Goal: Book appointment/travel/reservation

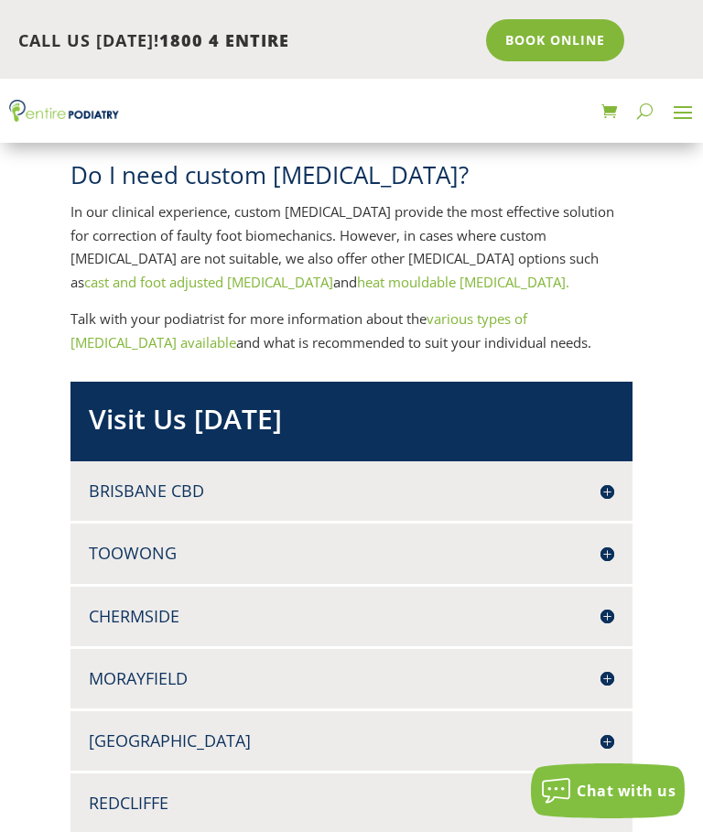
scroll to position [2190, 0]
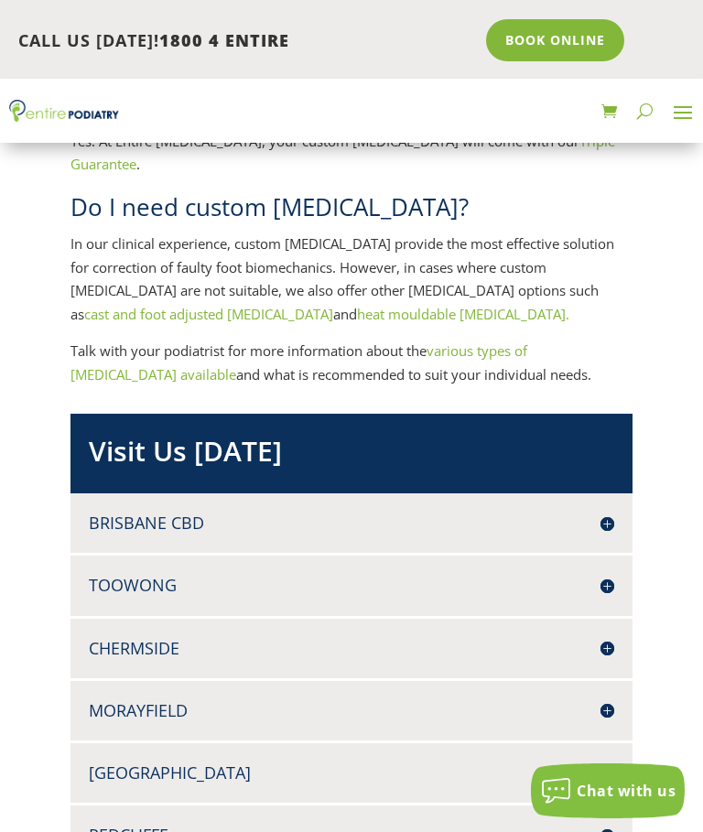
click at [608, 511] on h4 "Brisbane CBD" at bounding box center [351, 522] width 525 height 23
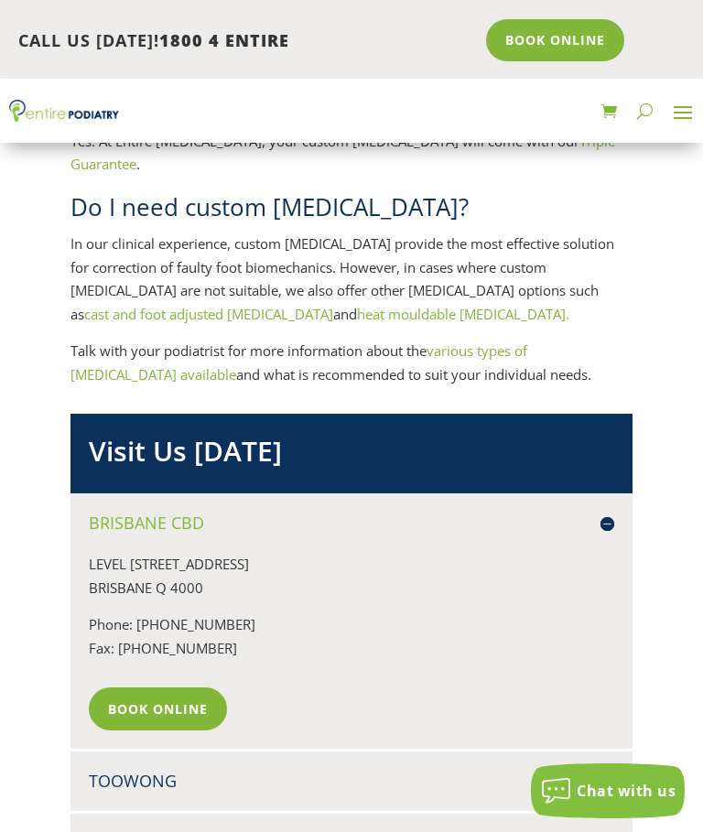
click at [601, 511] on h4 "Brisbane CBD" at bounding box center [351, 522] width 525 height 23
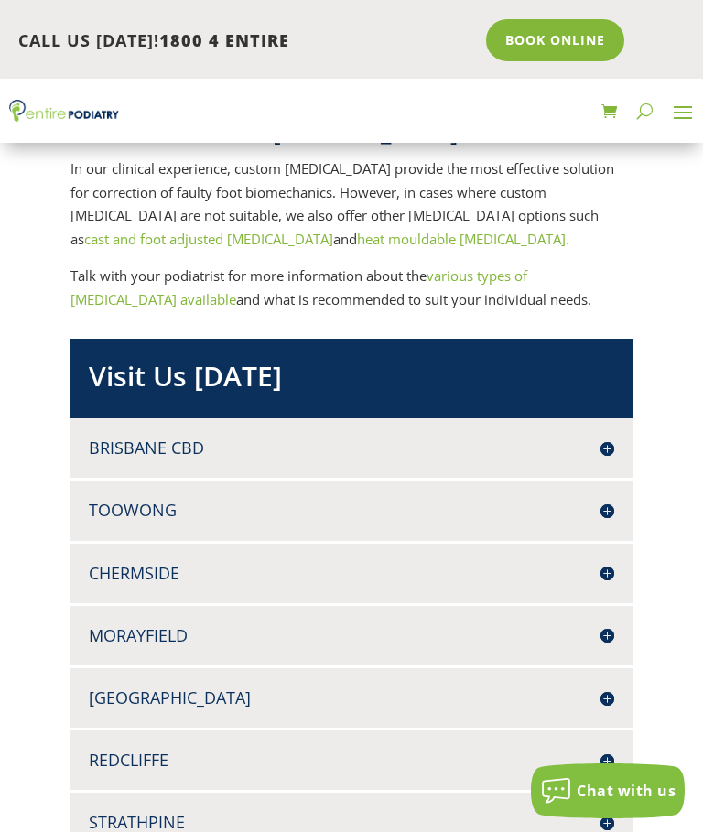
scroll to position [2265, 0]
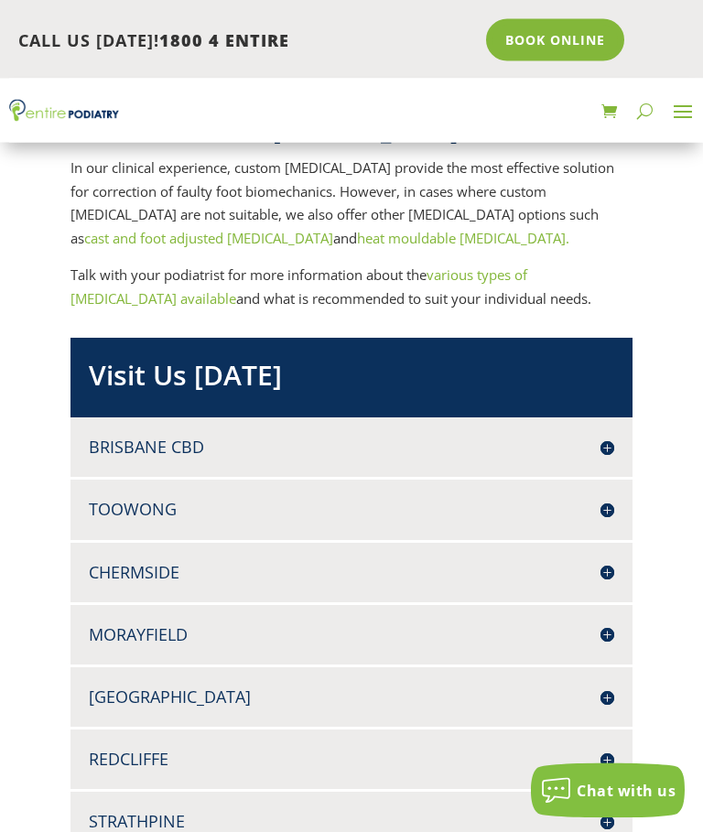
click at [607, 436] on h4 "Brisbane CBD" at bounding box center [351, 447] width 525 height 23
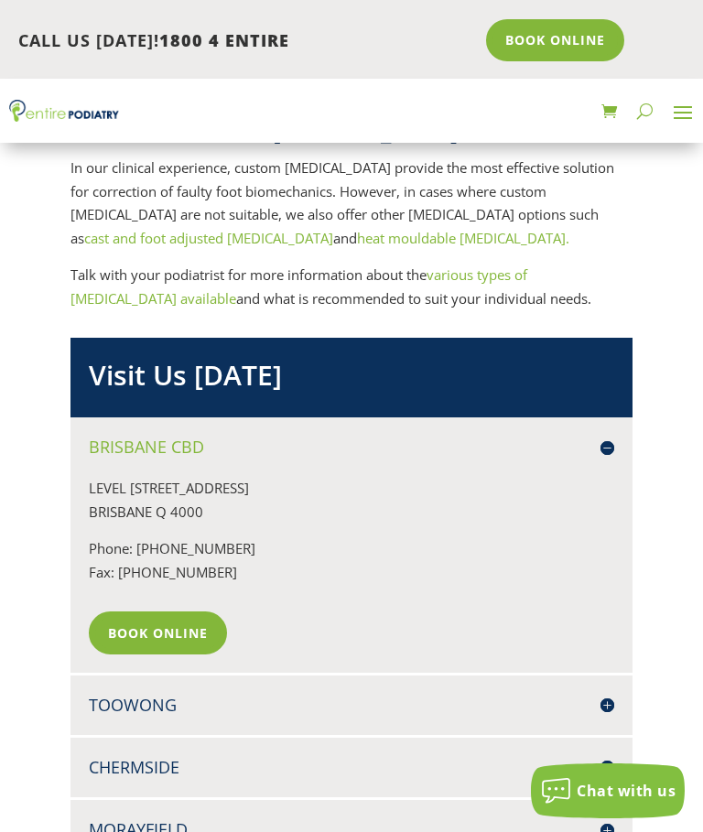
click at [142, 611] on link "Book Online" at bounding box center [158, 632] width 138 height 42
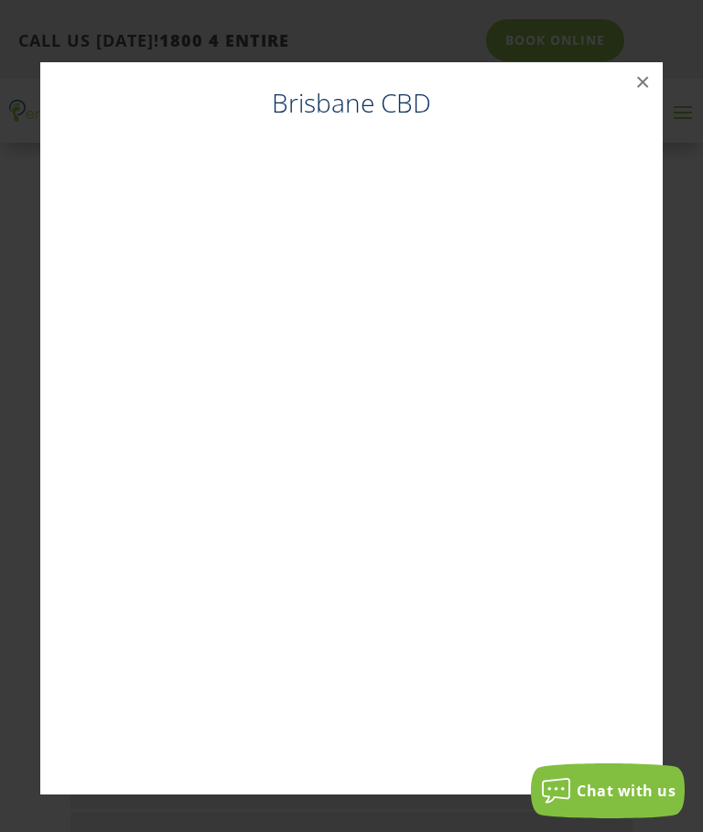
scroll to position [2252, 0]
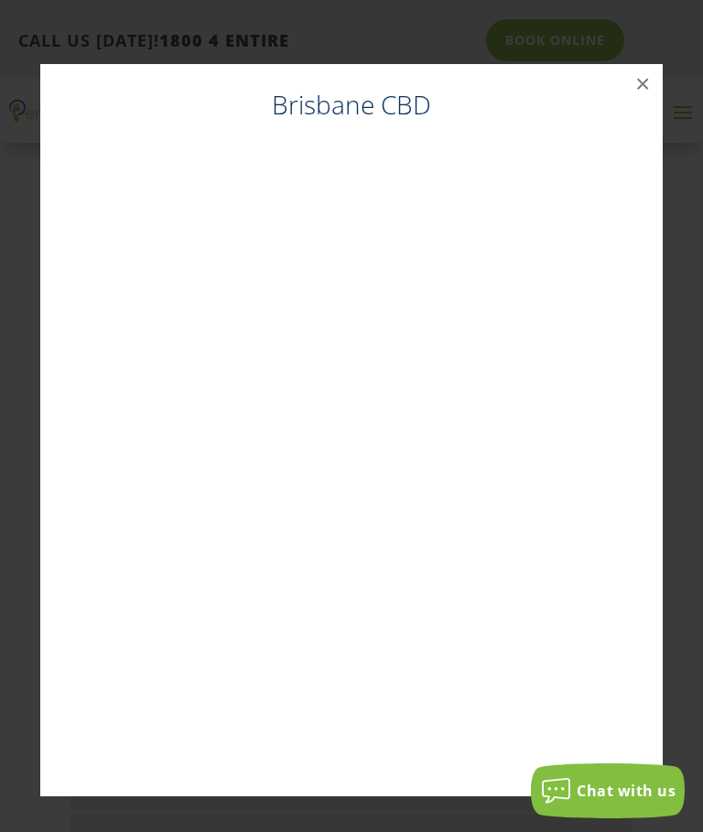
click at [641, 89] on button "×" at bounding box center [642, 84] width 40 height 40
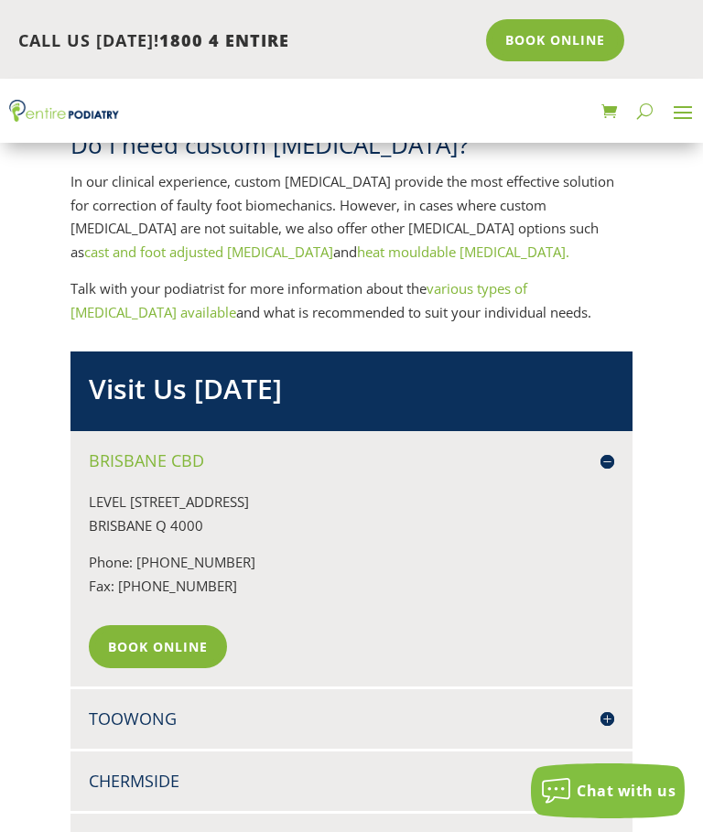
click at [605, 707] on h4 "Toowong" at bounding box center [351, 718] width 525 height 23
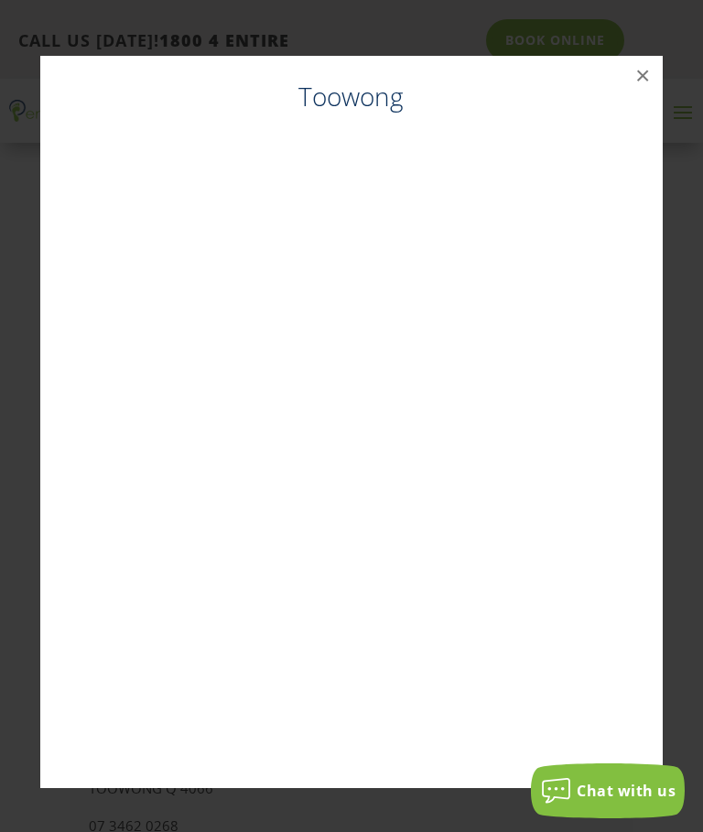
scroll to position [2239, 0]
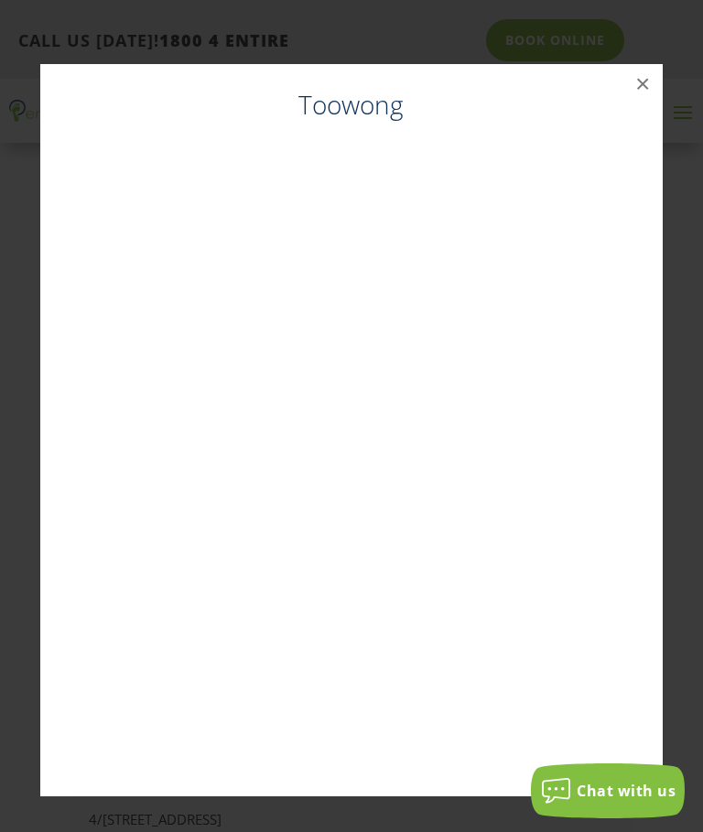
click at [631, 81] on button "×" at bounding box center [642, 84] width 40 height 40
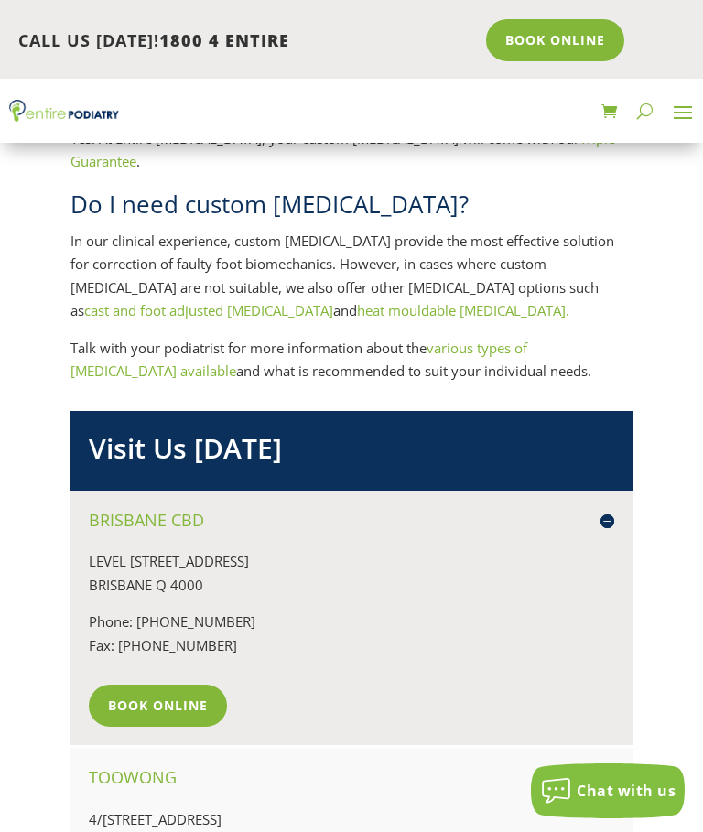
click at [156, 684] on link "Book Online" at bounding box center [158, 705] width 138 height 42
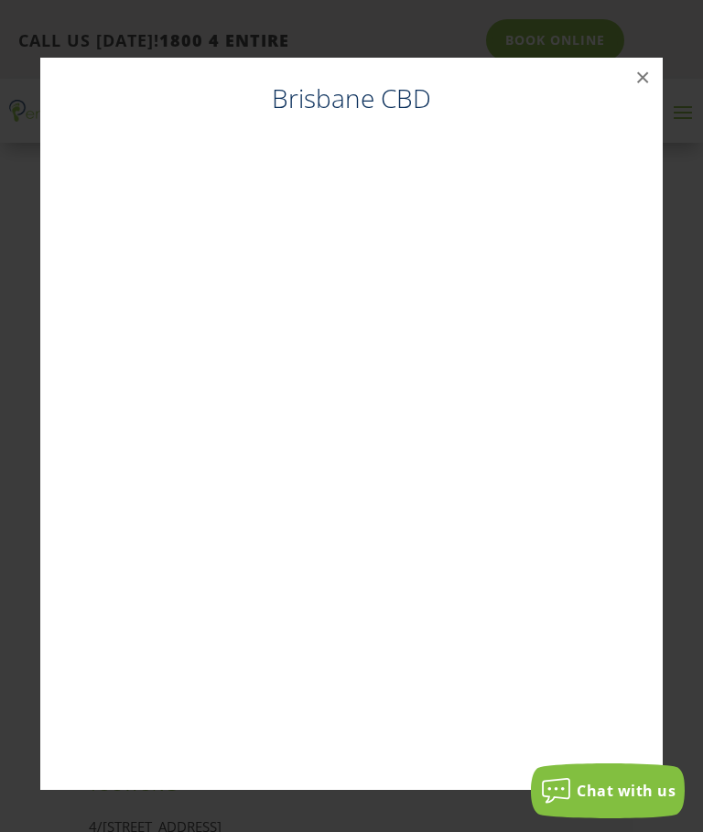
scroll to position [2225, 0]
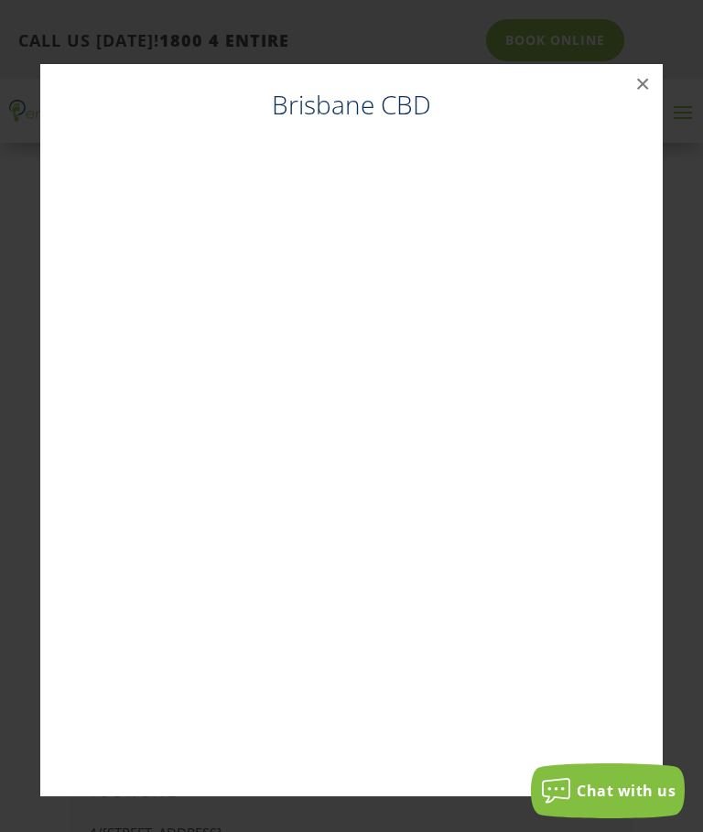
click at [646, 84] on button "×" at bounding box center [642, 84] width 40 height 40
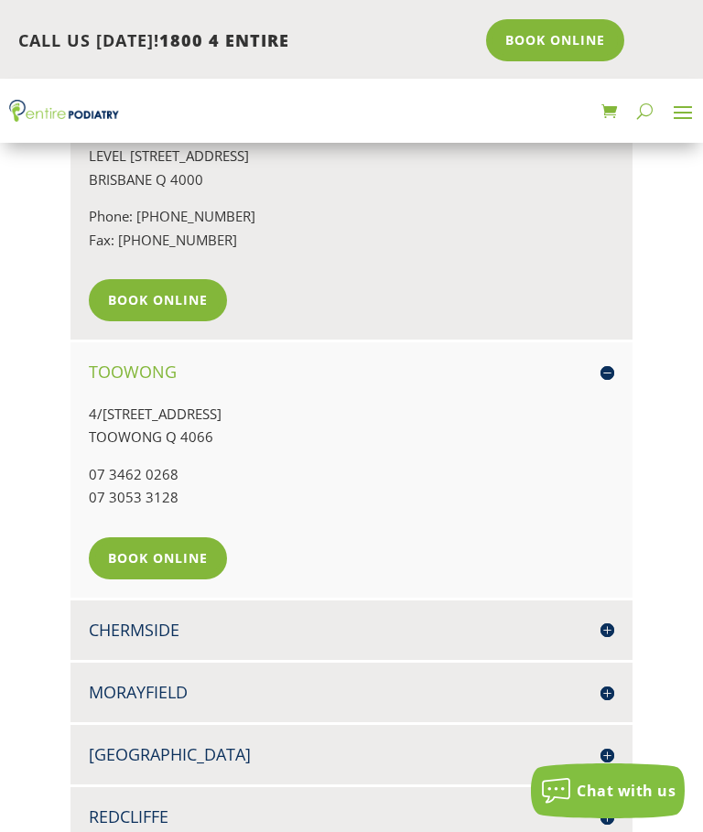
scroll to position [2649, 0]
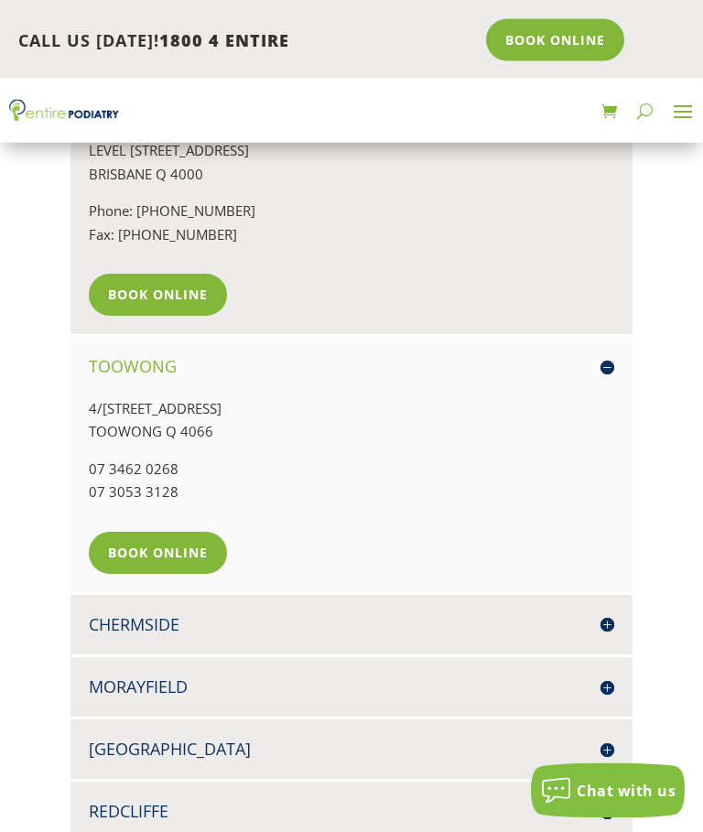
click at [600, 614] on h4 "Chermside" at bounding box center [351, 625] width 525 height 23
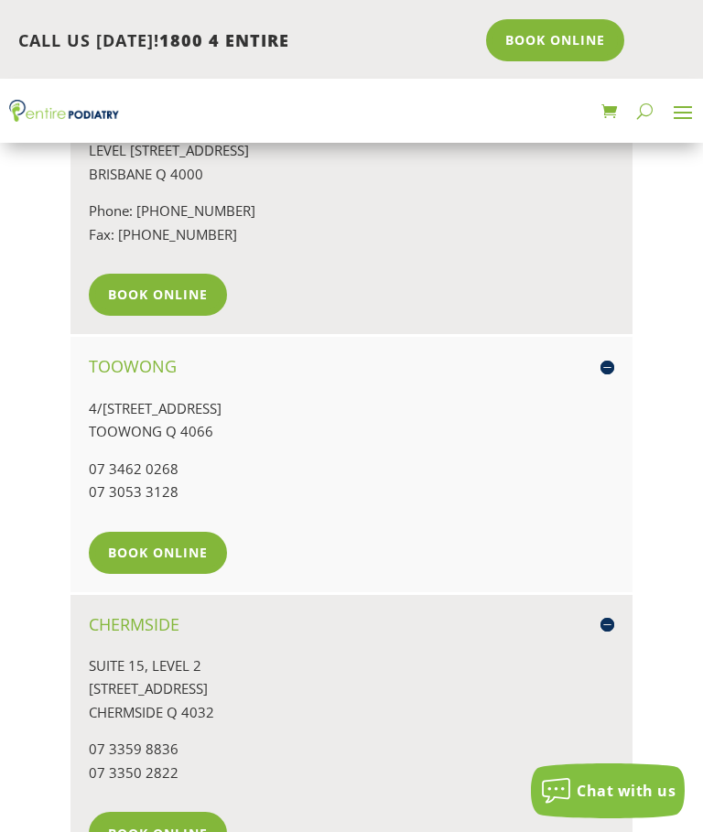
click at [175, 811] on link "Book Online" at bounding box center [158, 832] width 138 height 42
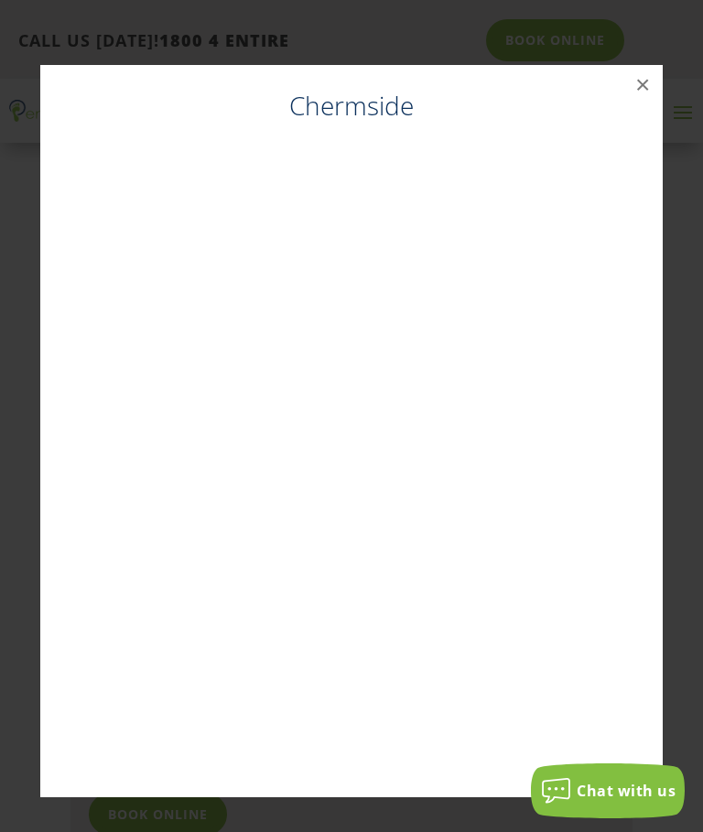
scroll to position [2670, 0]
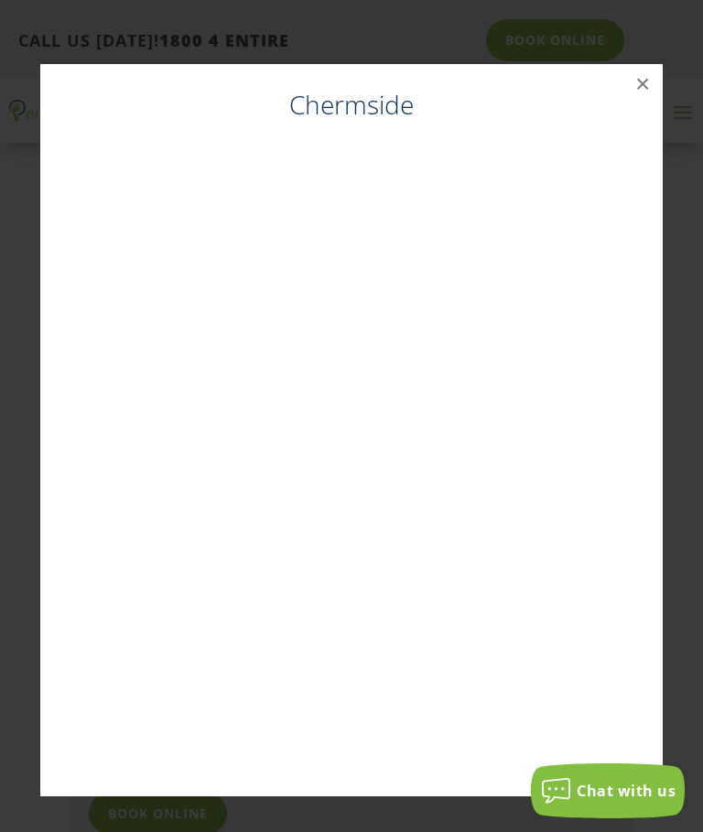
click at [633, 80] on button "×" at bounding box center [642, 84] width 40 height 40
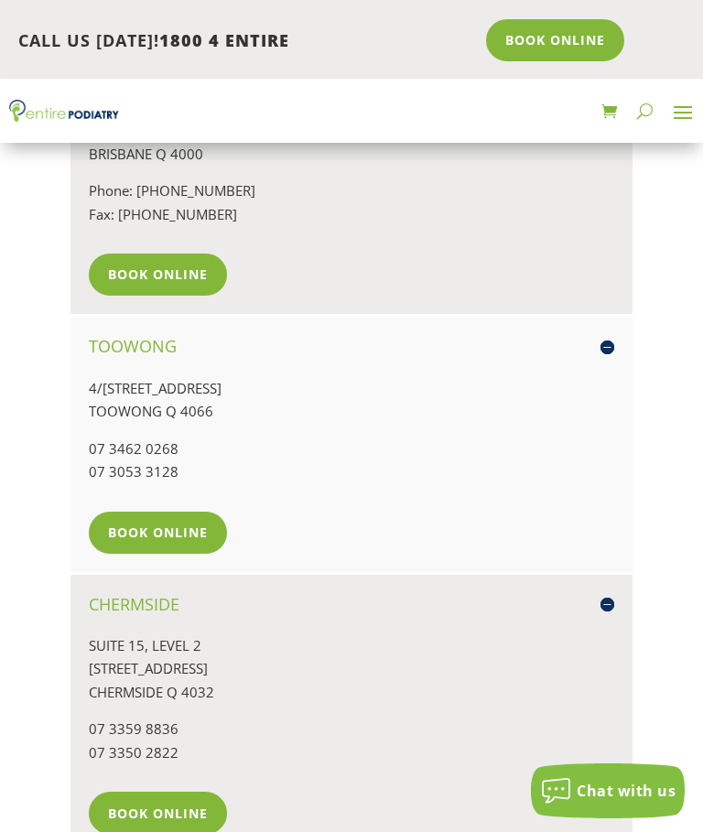
click at [553, 511] on div "Book Online" at bounding box center [351, 532] width 525 height 42
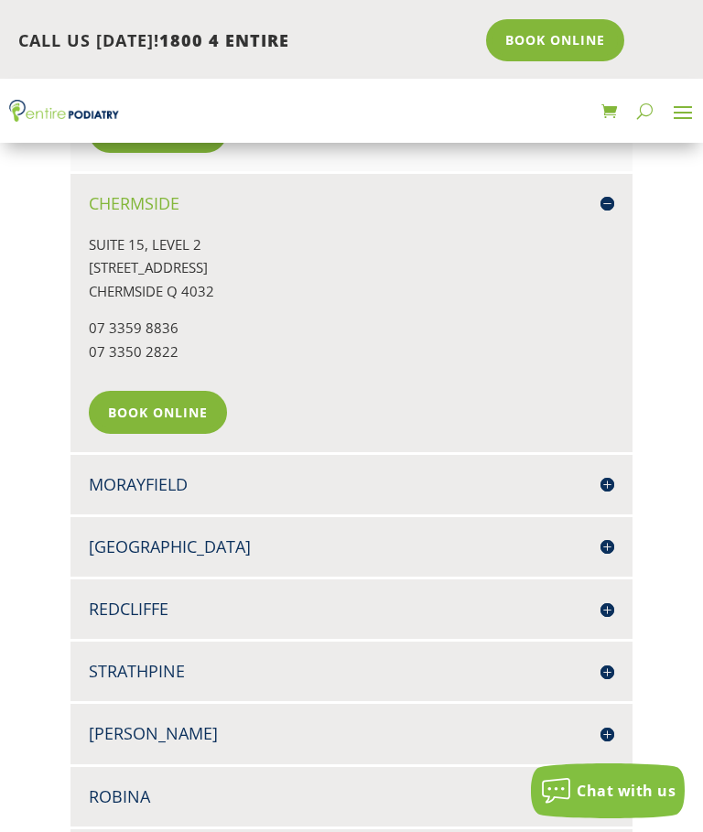
scroll to position [3099, 0]
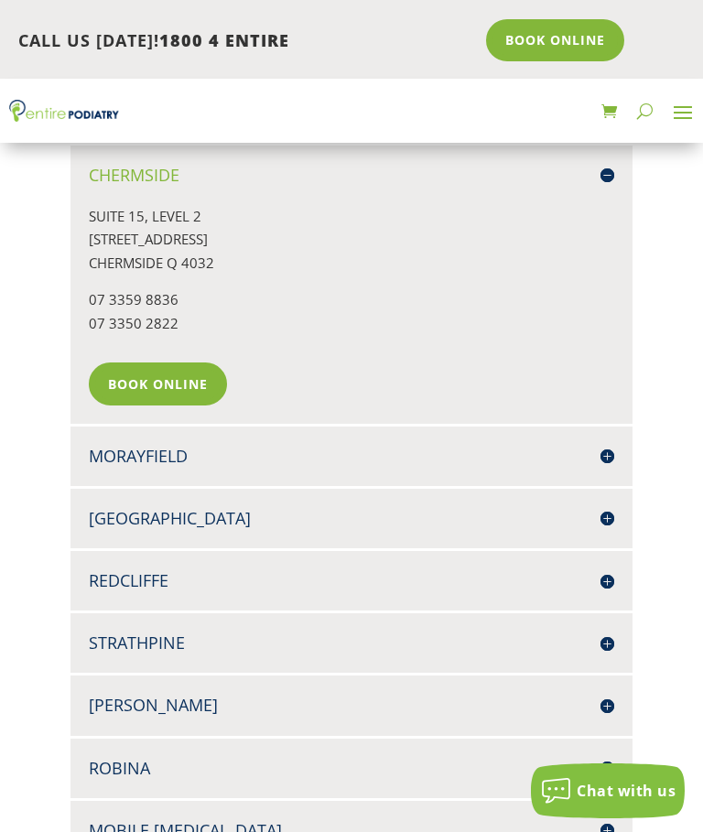
click at [602, 819] on h4 "Mobile [MEDICAL_DATA]" at bounding box center [351, 830] width 525 height 23
click at [598, 569] on h4 "Redcliffe" at bounding box center [351, 580] width 525 height 23
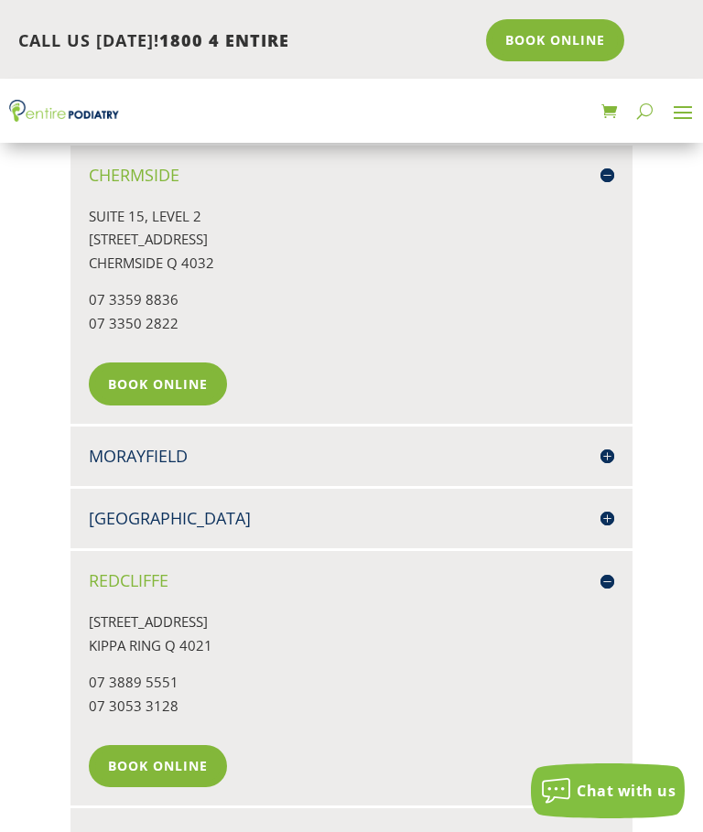
click at [147, 745] on link "Book Online" at bounding box center [158, 766] width 138 height 42
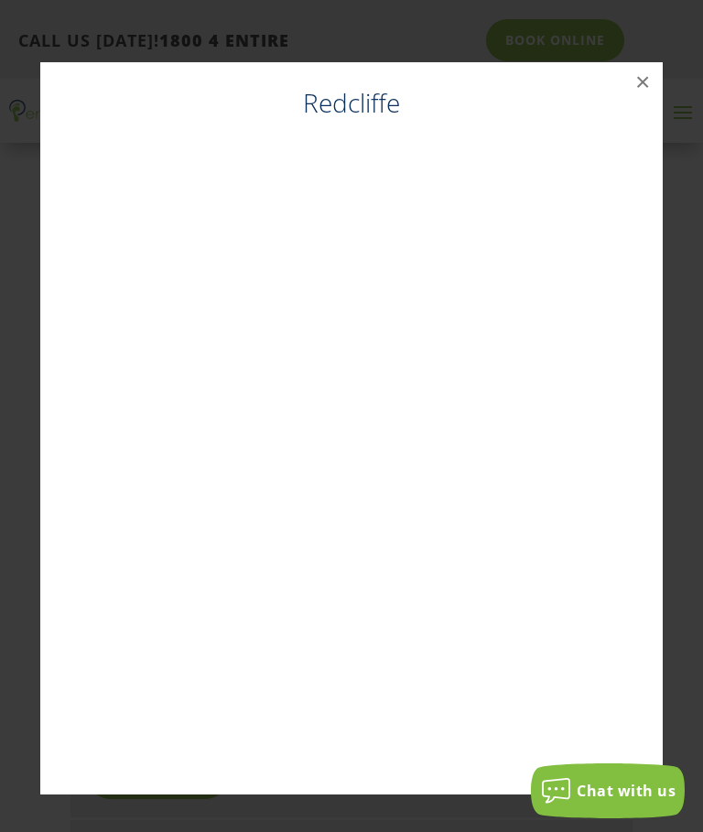
scroll to position [3085, 0]
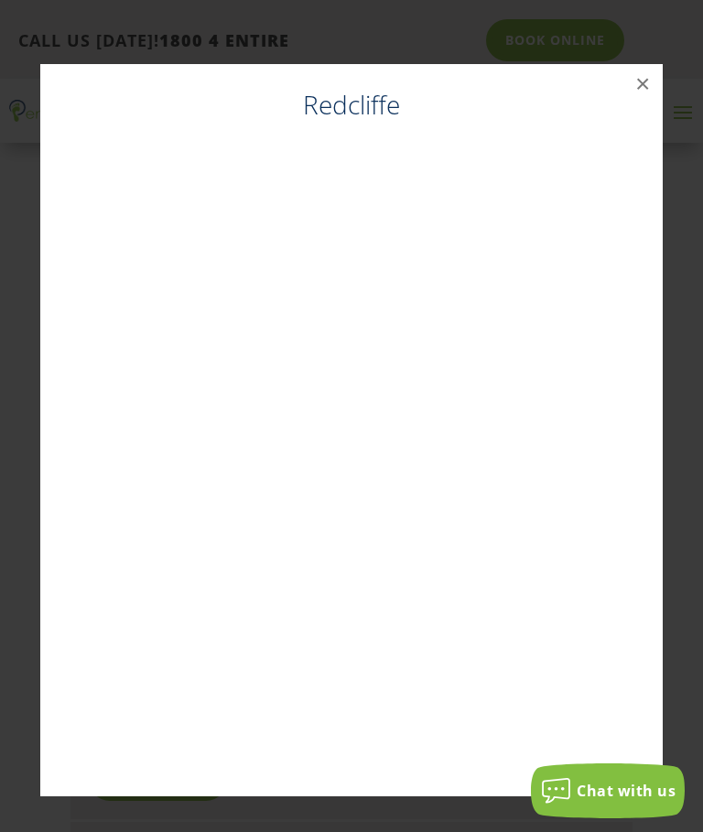
click at [631, 83] on button "×" at bounding box center [642, 84] width 40 height 40
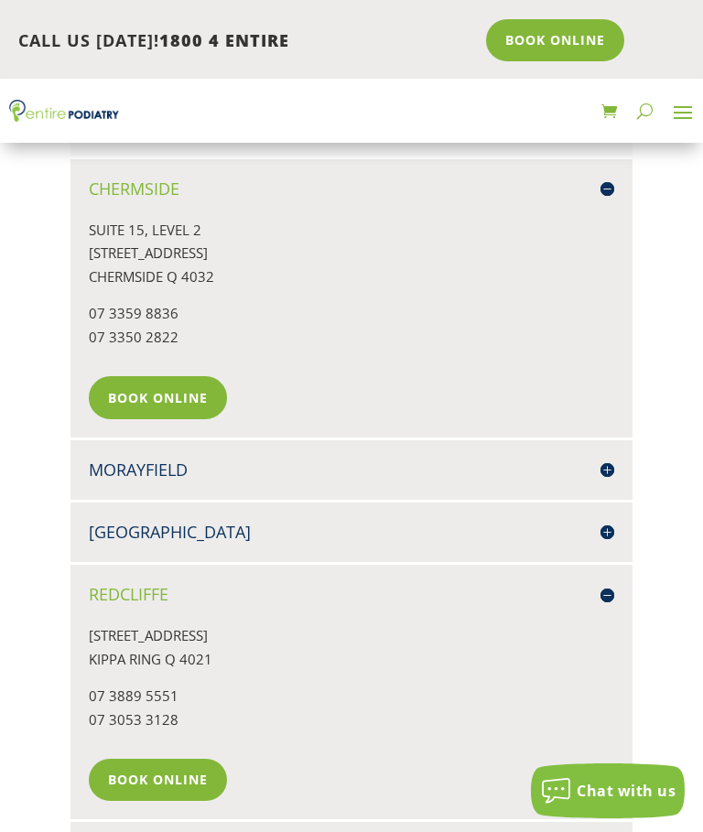
click at [597, 521] on h4 "[GEOGRAPHIC_DATA]" at bounding box center [351, 532] width 525 height 23
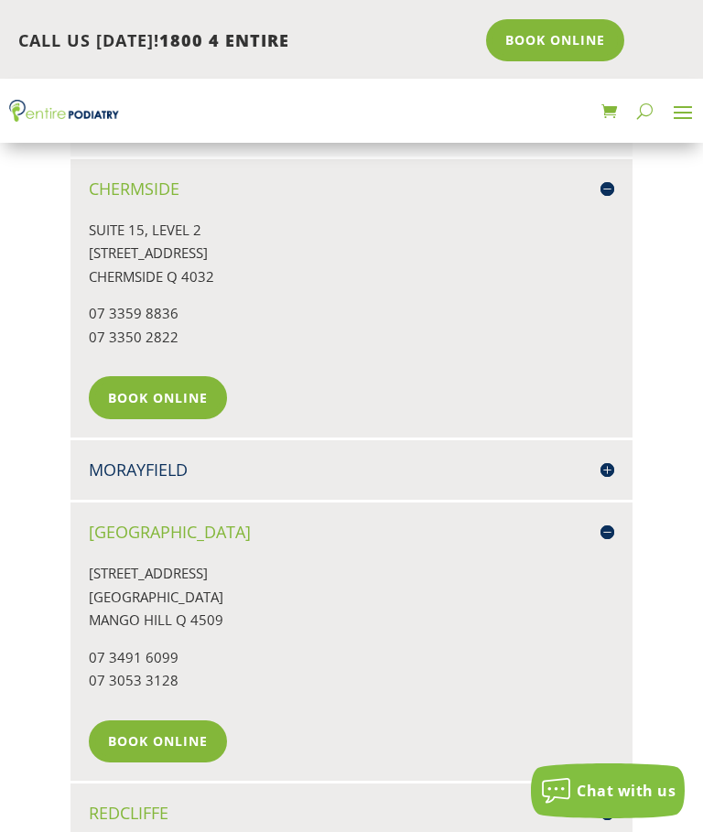
click at [143, 720] on link "Book Online" at bounding box center [158, 741] width 138 height 42
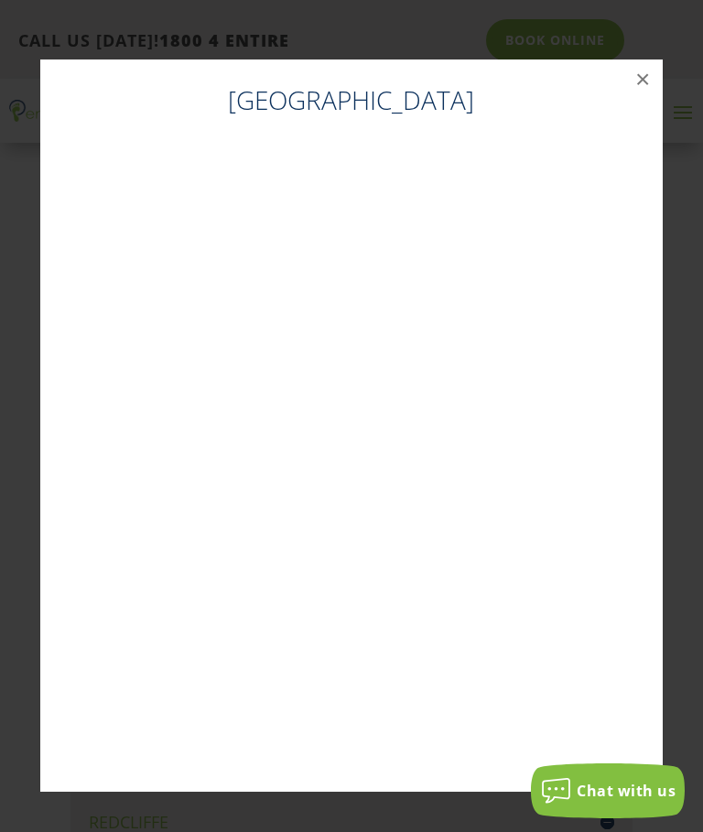
scroll to position [3071, 0]
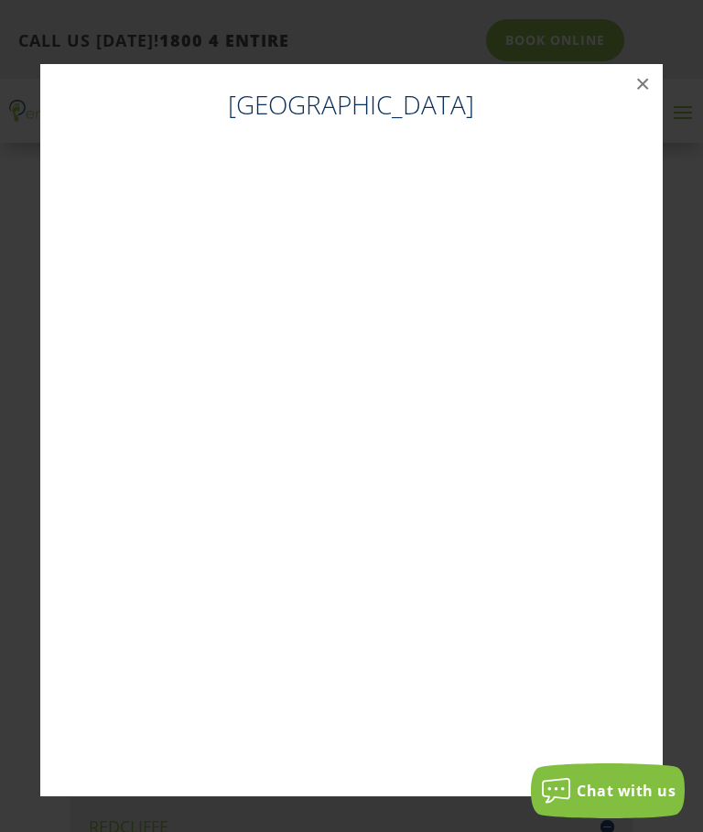
click at [638, 83] on button "×" at bounding box center [642, 84] width 40 height 40
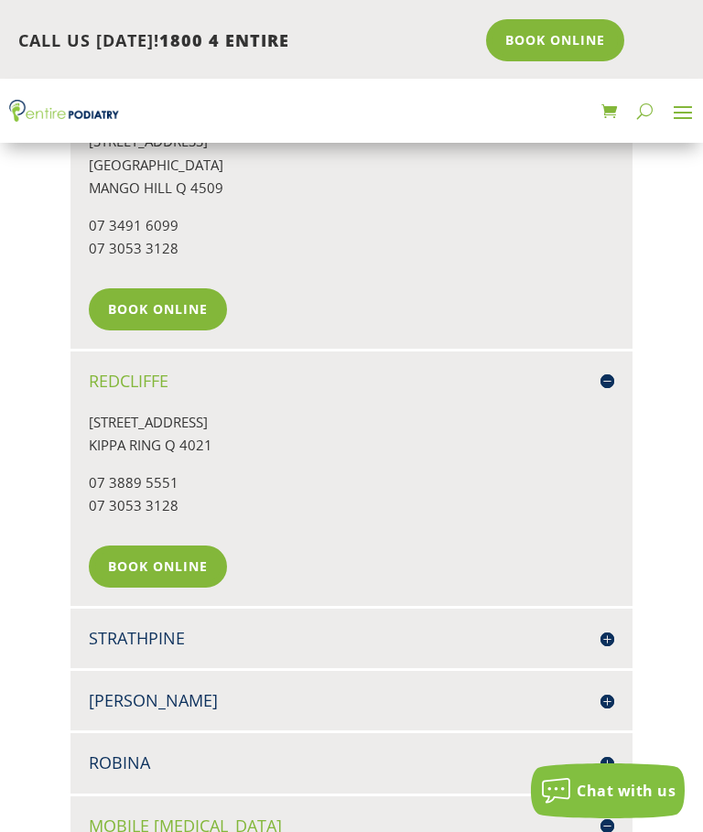
scroll to position [3557, 0]
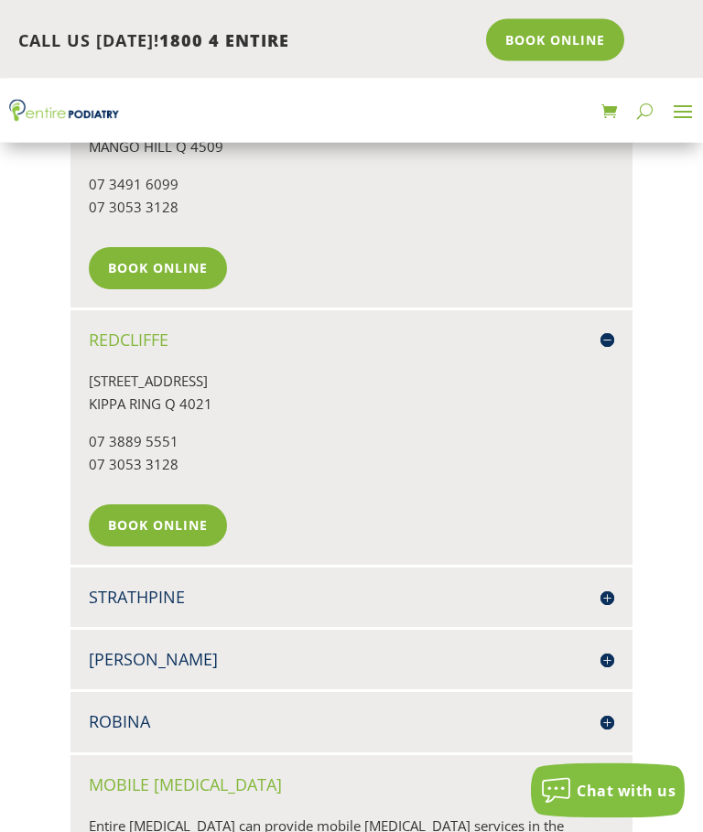
click at [595, 586] on h4 "Strathpine" at bounding box center [351, 597] width 525 height 23
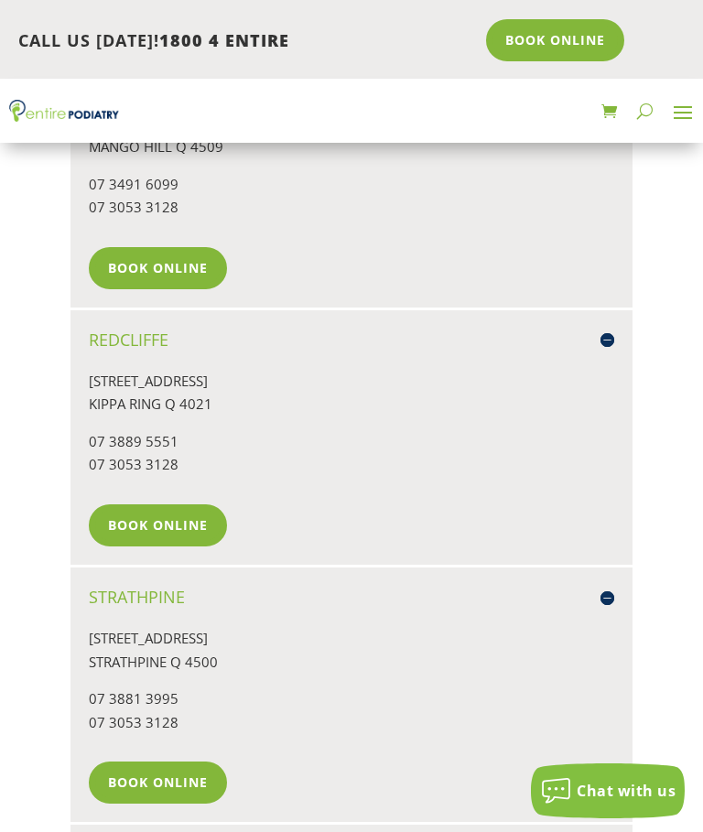
click at [154, 761] on link "Book Online" at bounding box center [158, 782] width 138 height 42
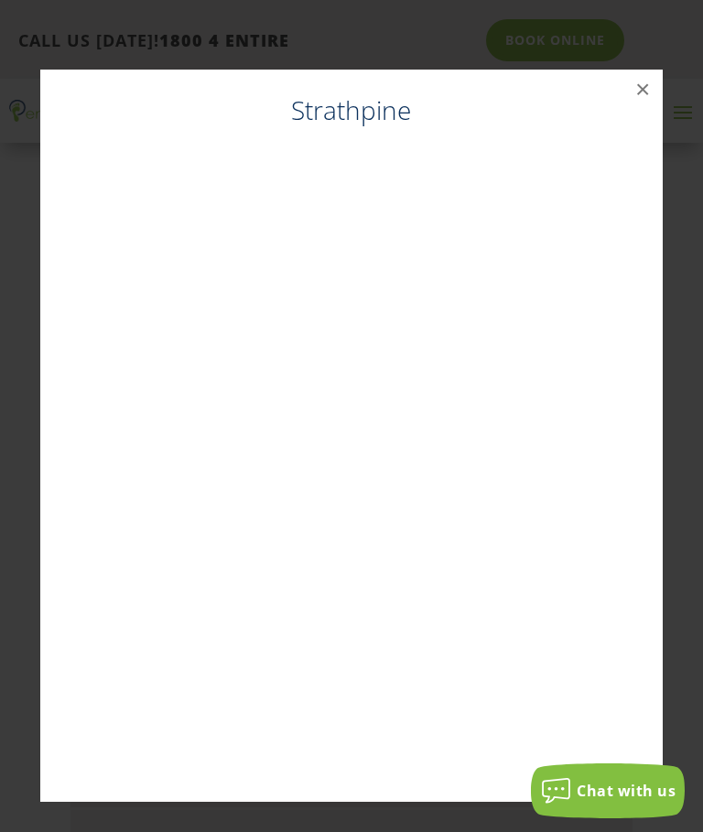
scroll to position [3578, 0]
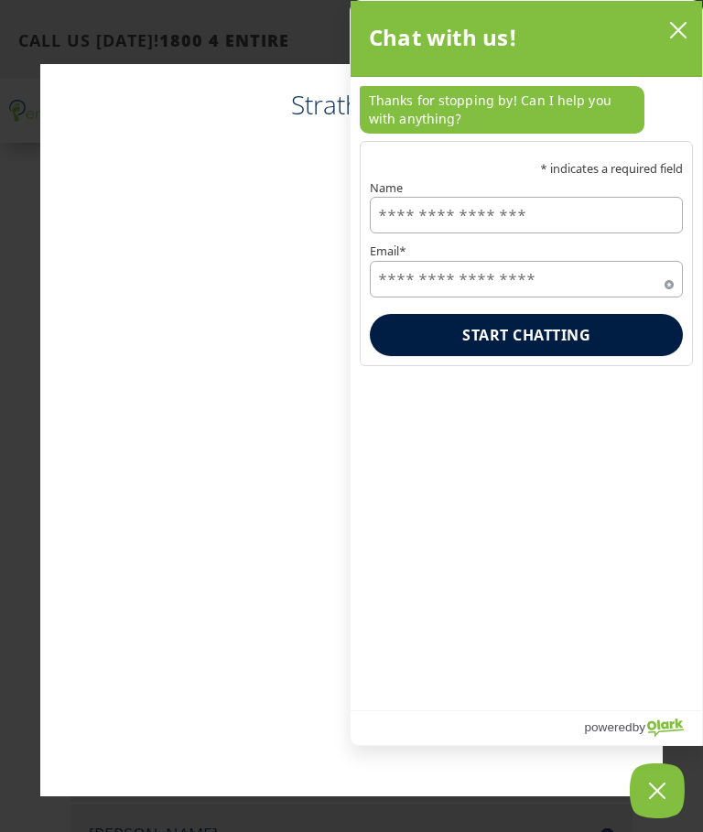
click at [672, 36] on icon "close chatbox" at bounding box center [678, 30] width 15 height 15
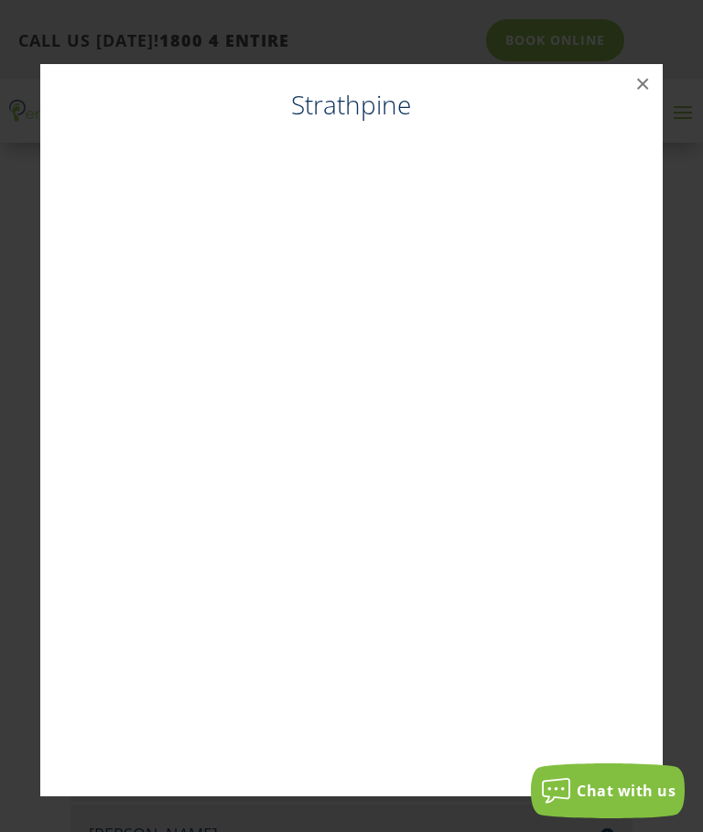
scroll to position [3558, 0]
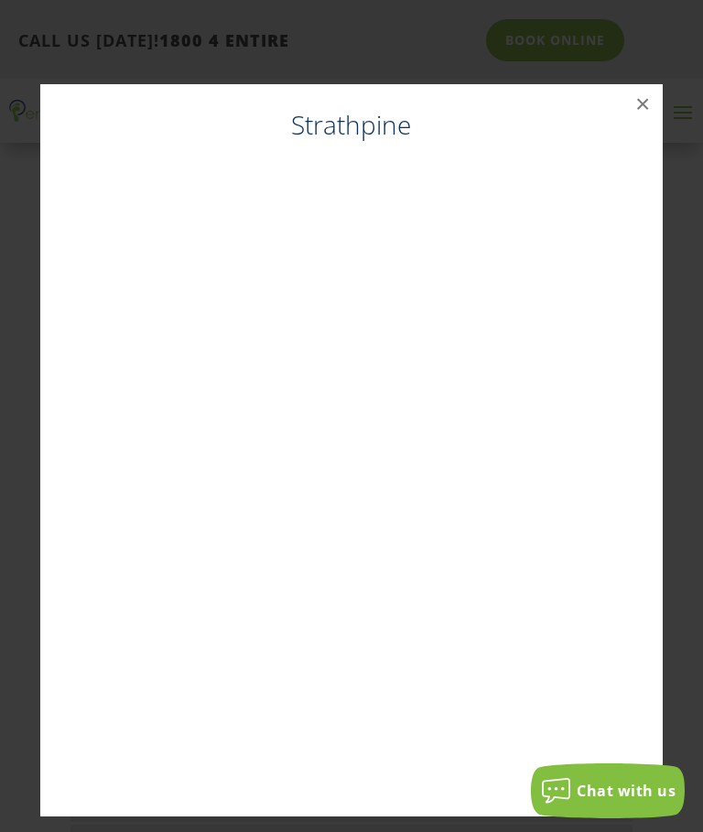
click at [635, 111] on button "×" at bounding box center [642, 104] width 40 height 40
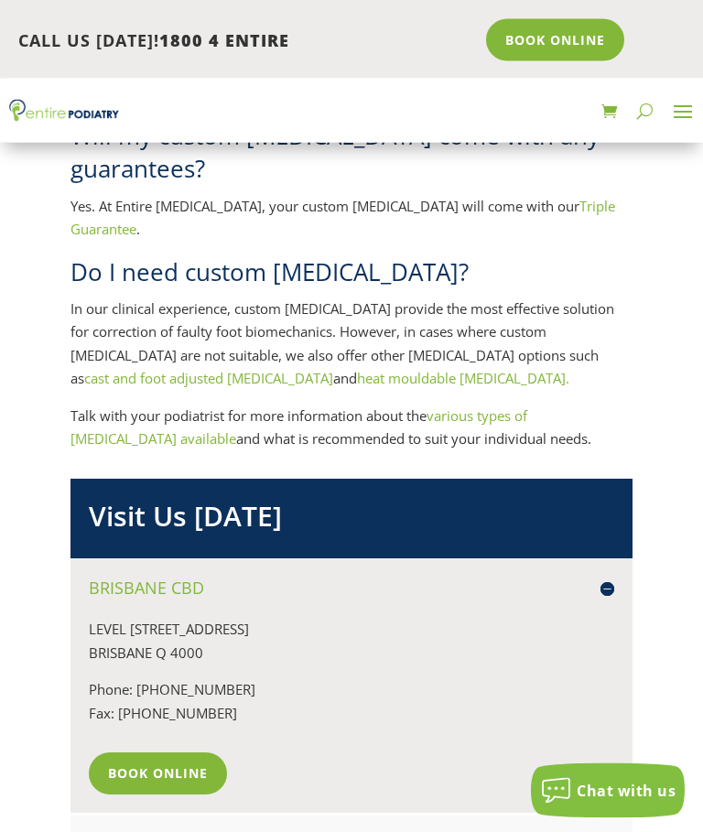
scroll to position [2158, 0]
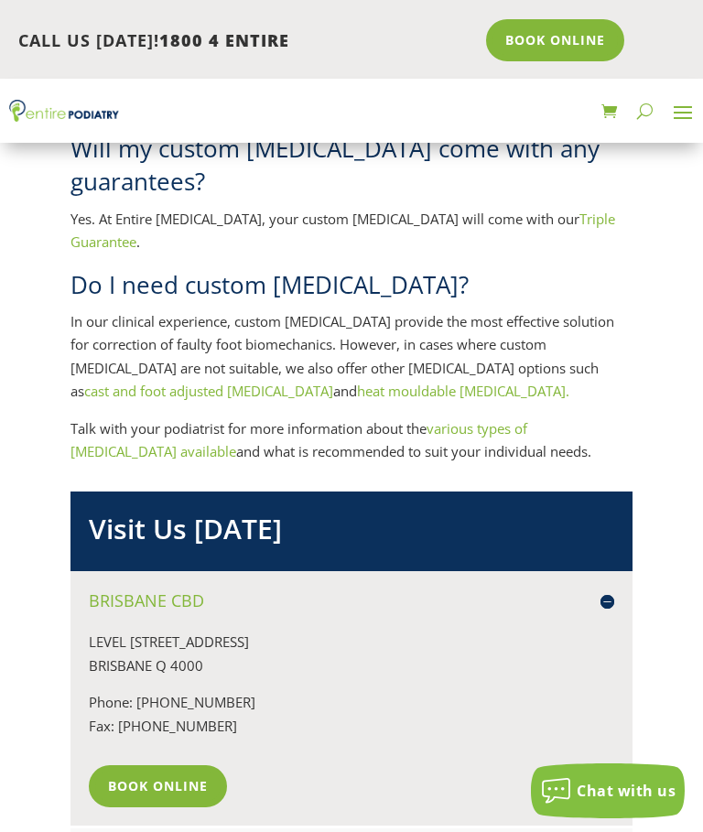
click at [154, 765] on link "Book Online" at bounding box center [158, 786] width 138 height 42
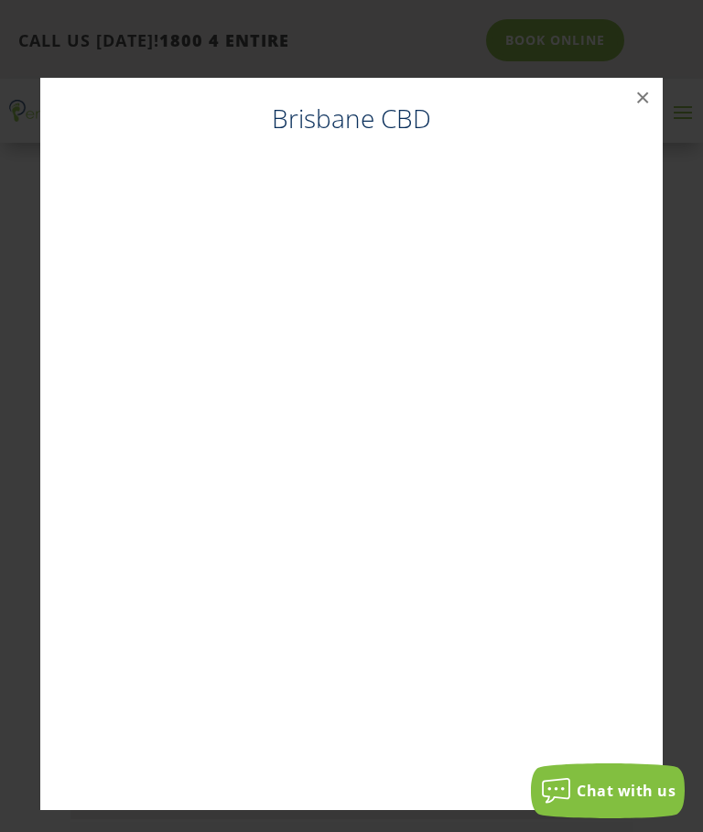
scroll to position [2178, 0]
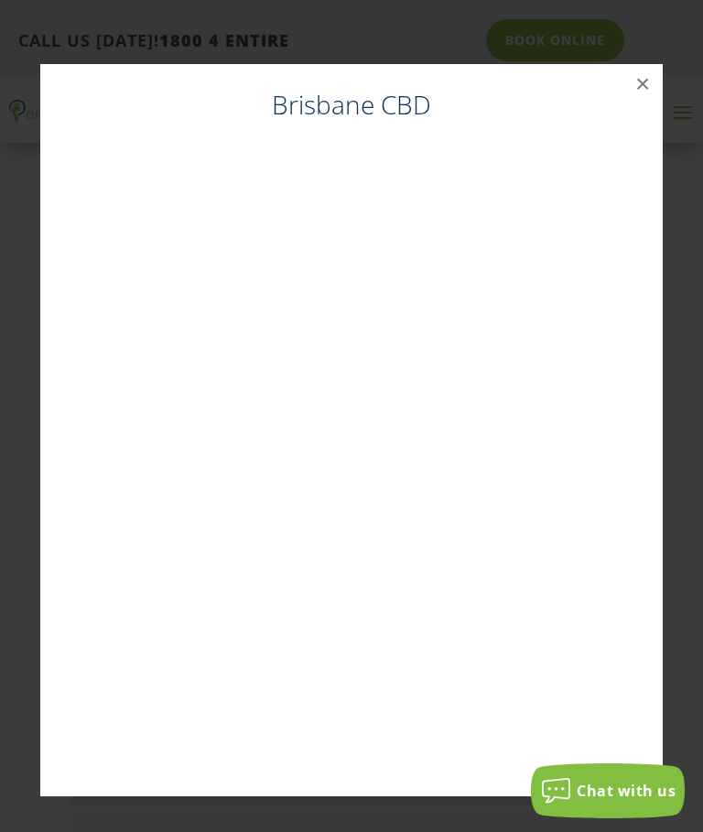
click at [634, 89] on button "×" at bounding box center [642, 84] width 40 height 40
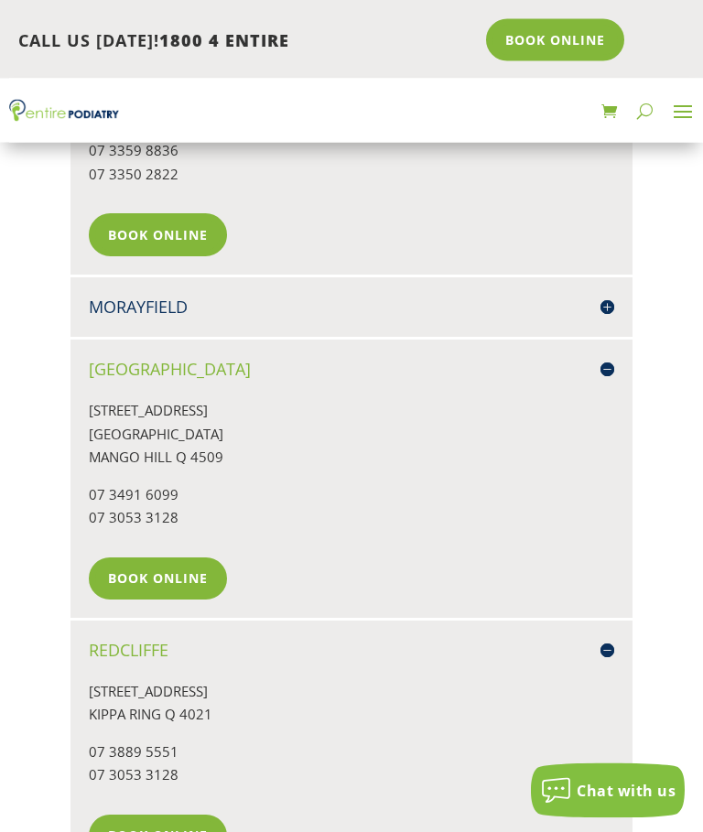
scroll to position [3317, 0]
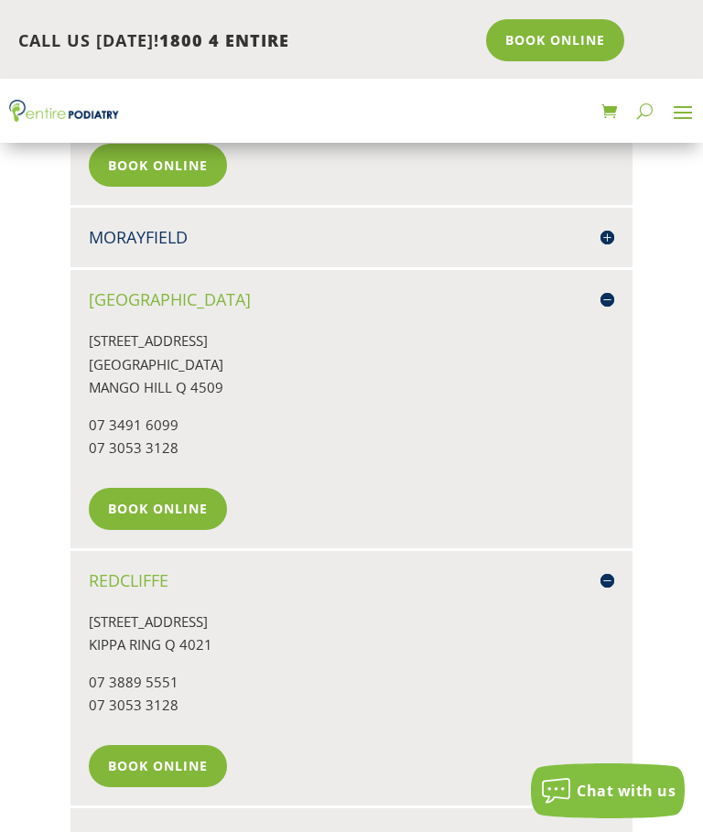
click at [127, 745] on link "Book Online" at bounding box center [158, 766] width 138 height 42
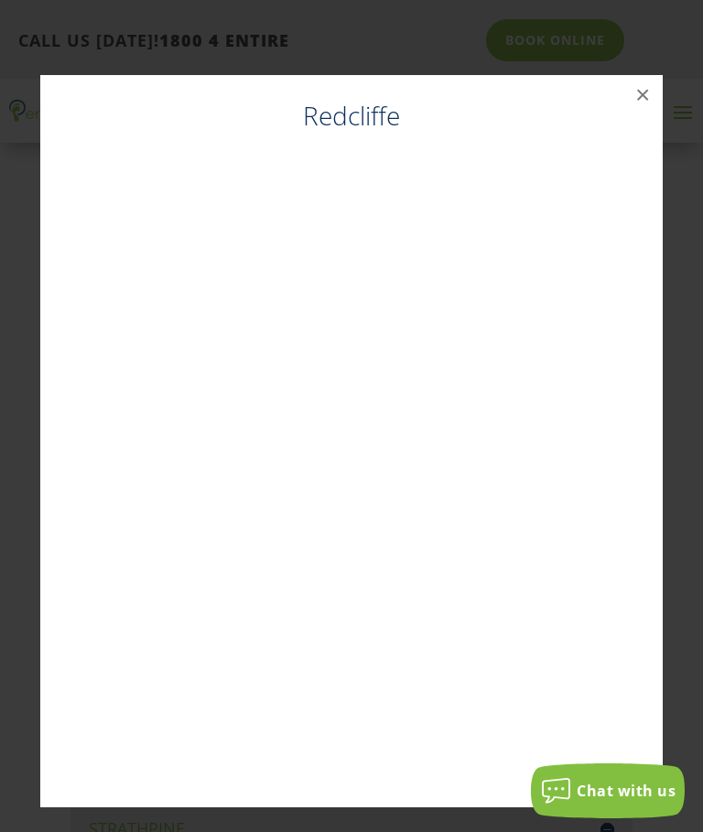
scroll to position [3337, 0]
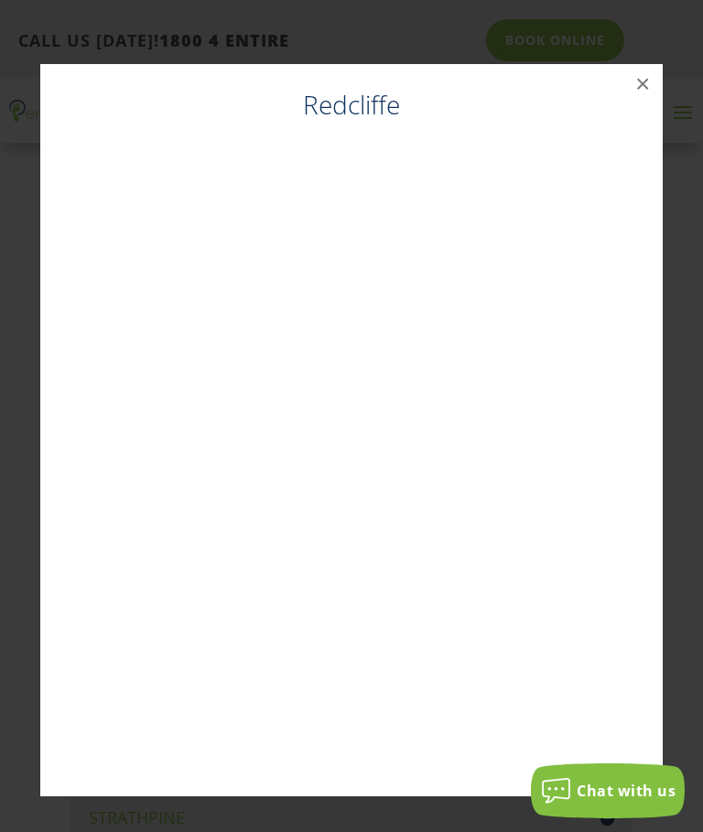
click at [630, 85] on button "×" at bounding box center [642, 84] width 40 height 40
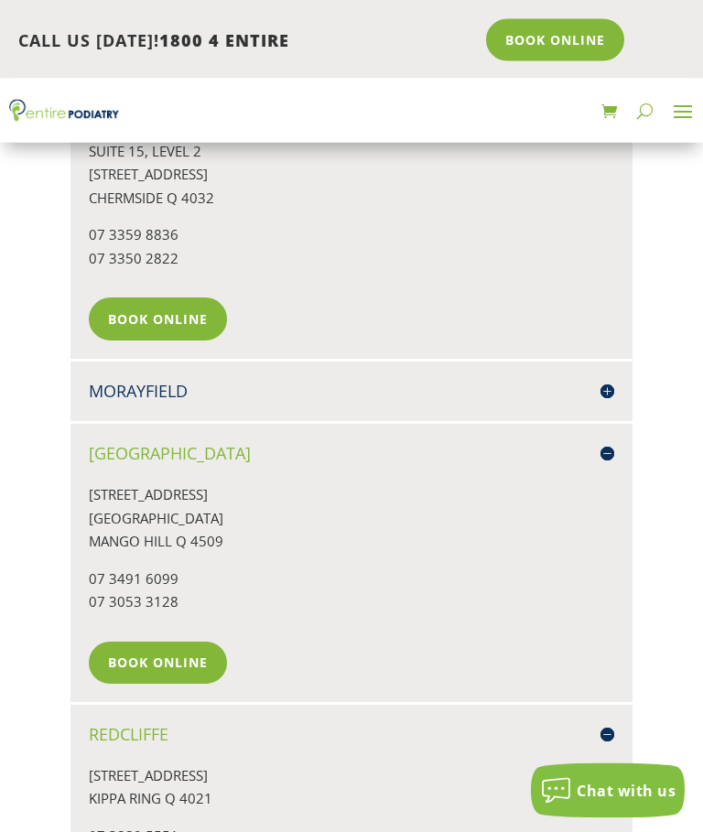
scroll to position [3160, 0]
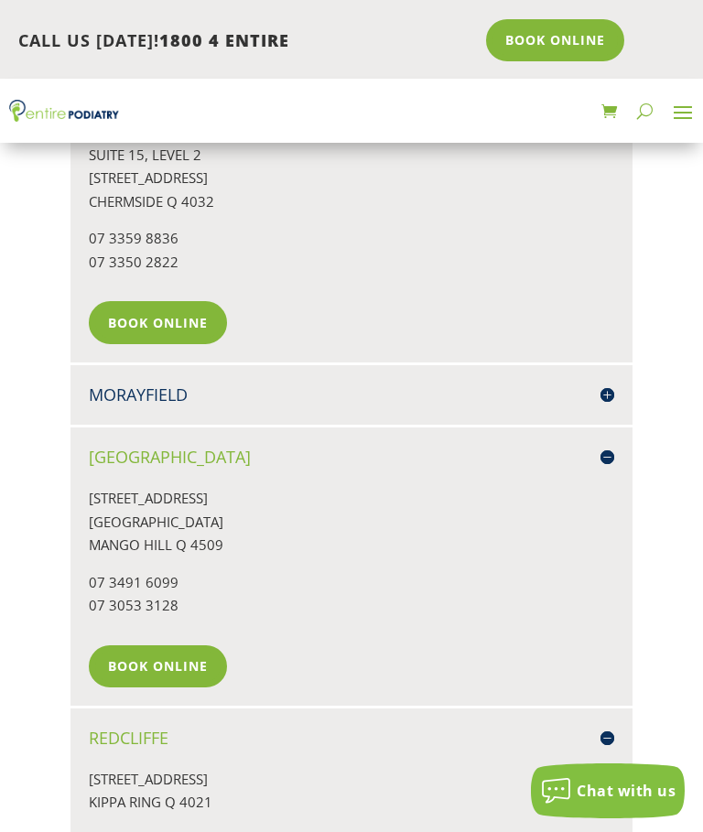
click at [150, 645] on link "Book Online" at bounding box center [158, 666] width 138 height 42
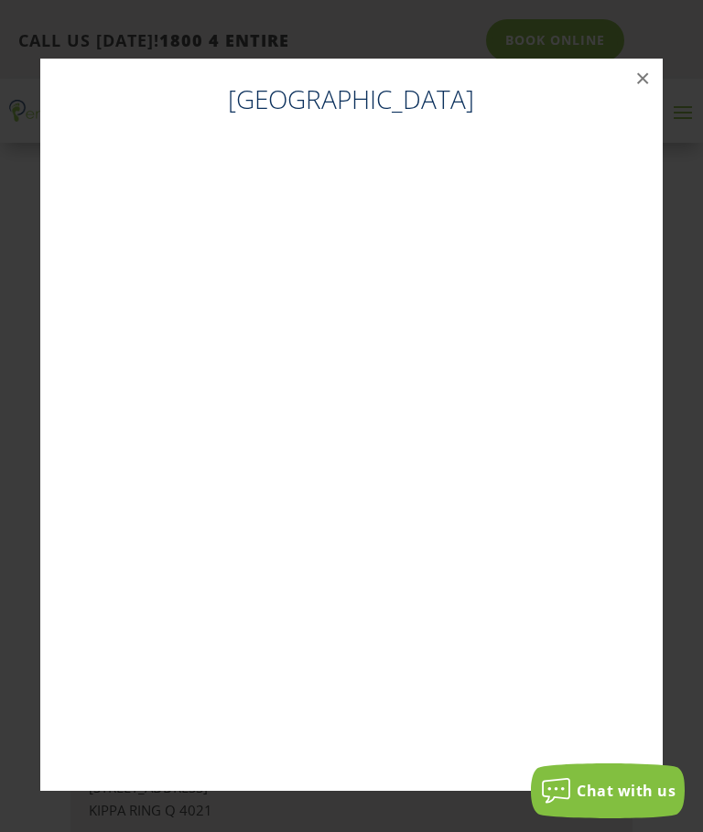
scroll to position [3146, 0]
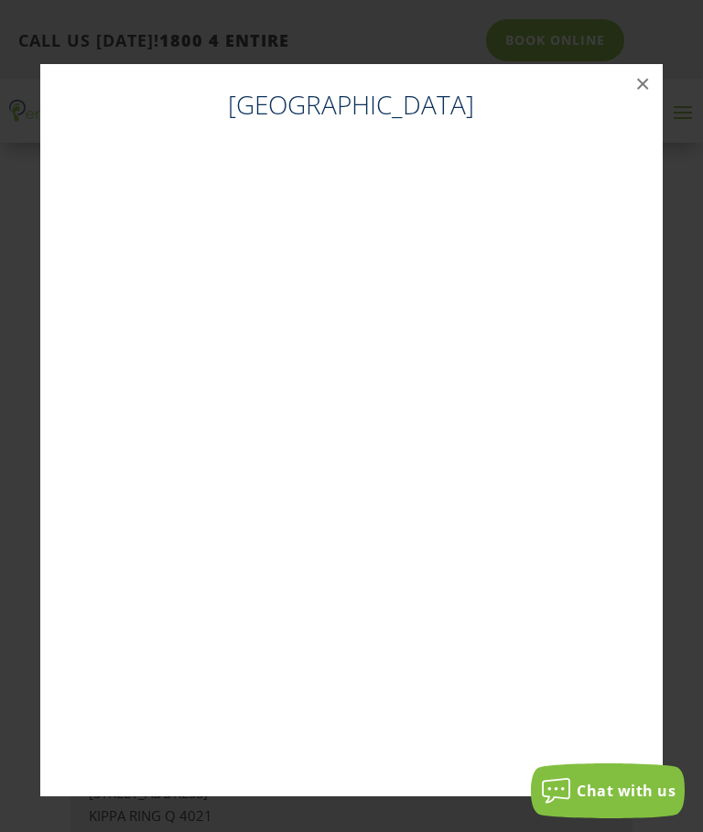
click at [645, 81] on button "×" at bounding box center [642, 84] width 40 height 40
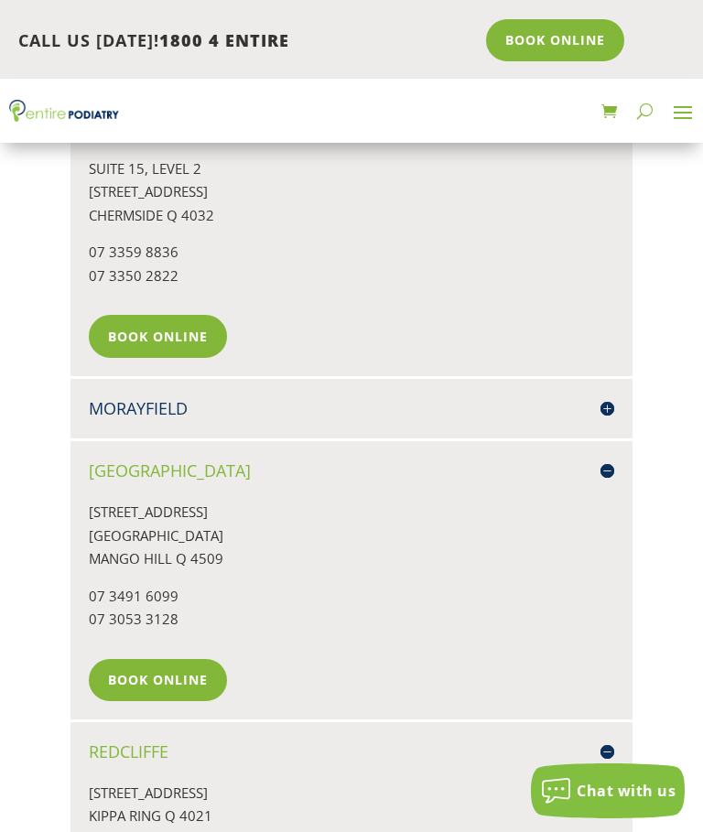
click at [165, 659] on link "Book Online" at bounding box center [158, 680] width 138 height 42
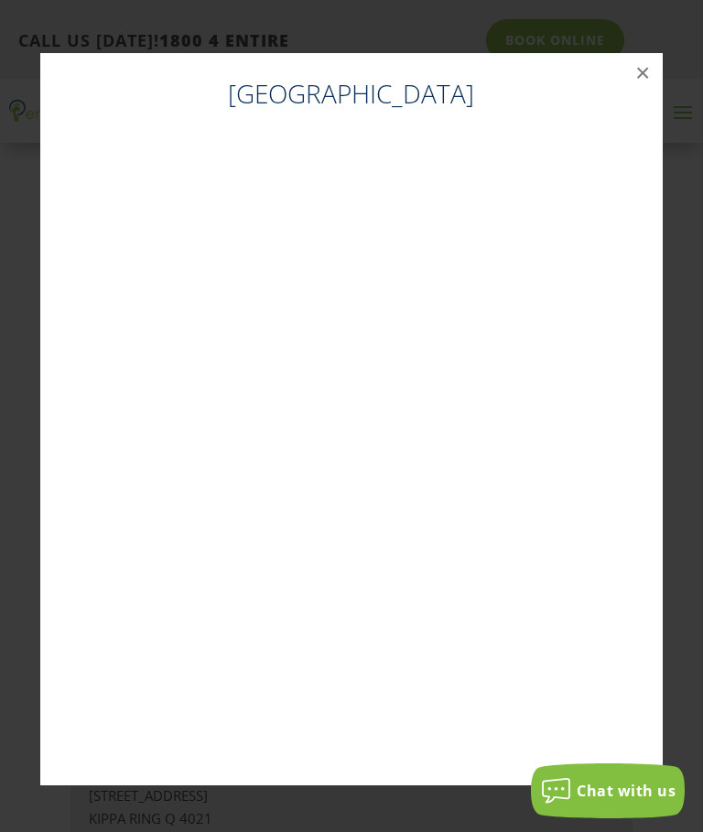
scroll to position [3132, 0]
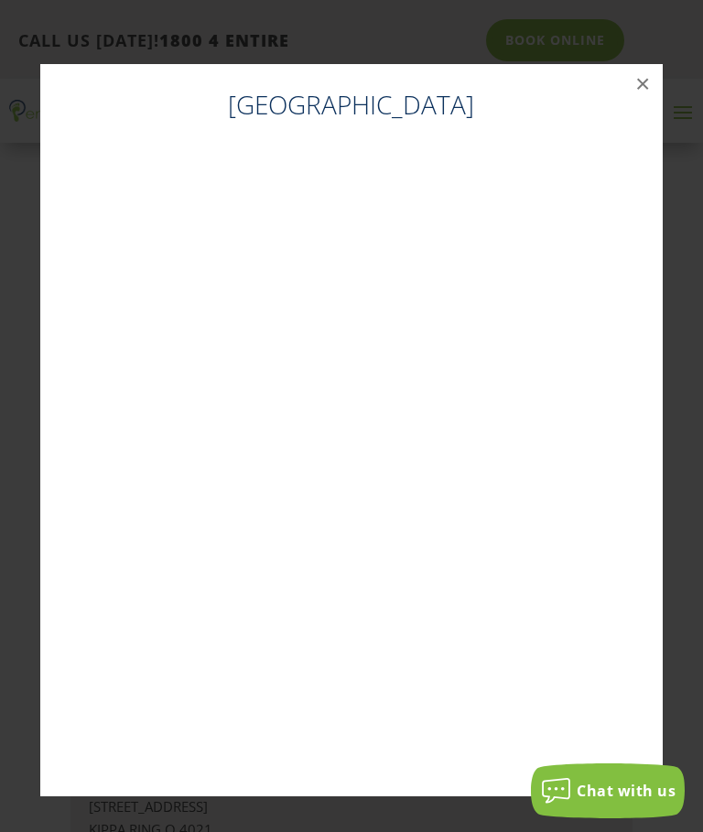
click at [634, 83] on button "×" at bounding box center [642, 84] width 40 height 40
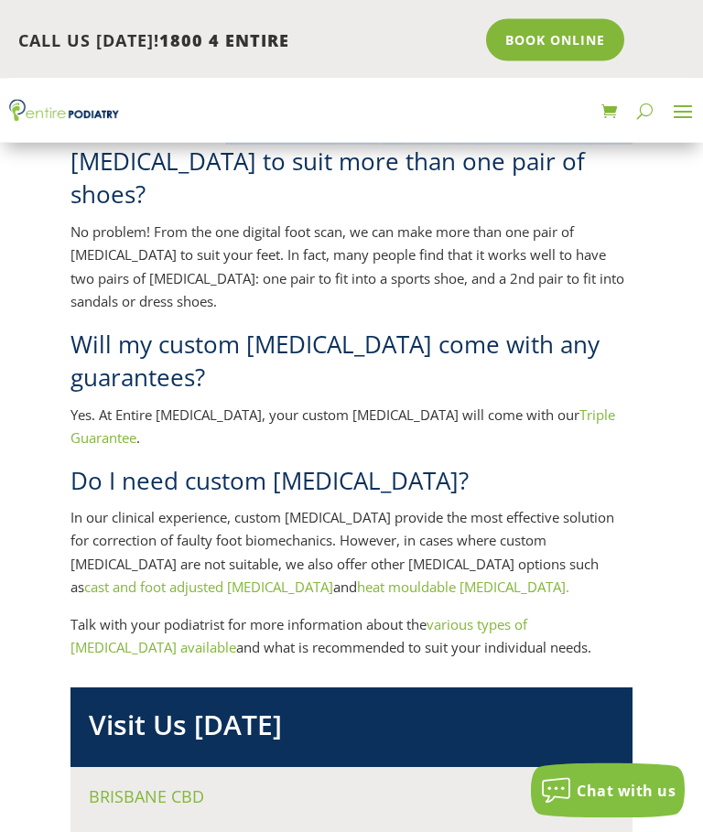
scroll to position [1963, 0]
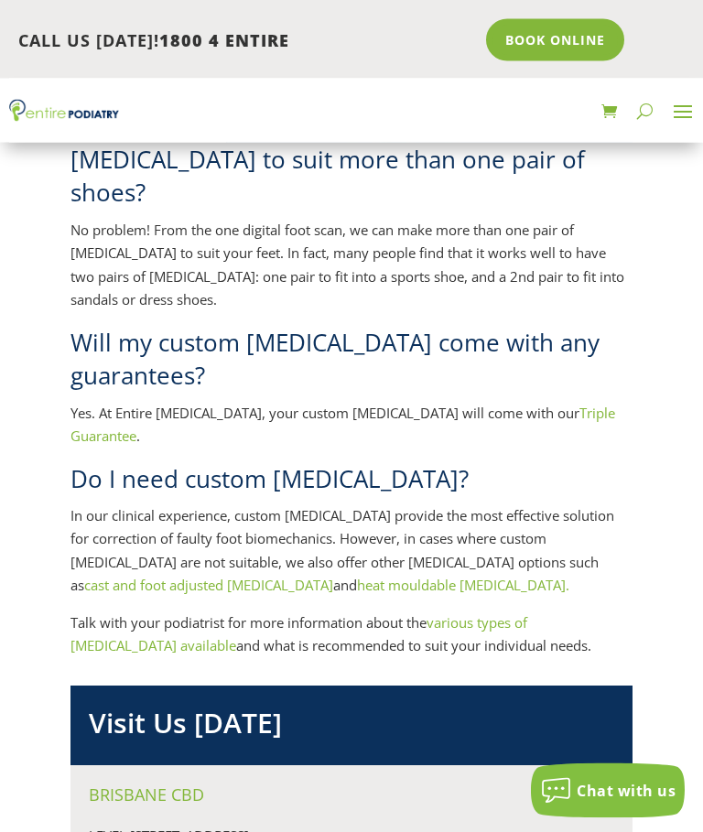
click at [357, 576] on link "heat mouldable orthotics." at bounding box center [463, 585] width 212 height 18
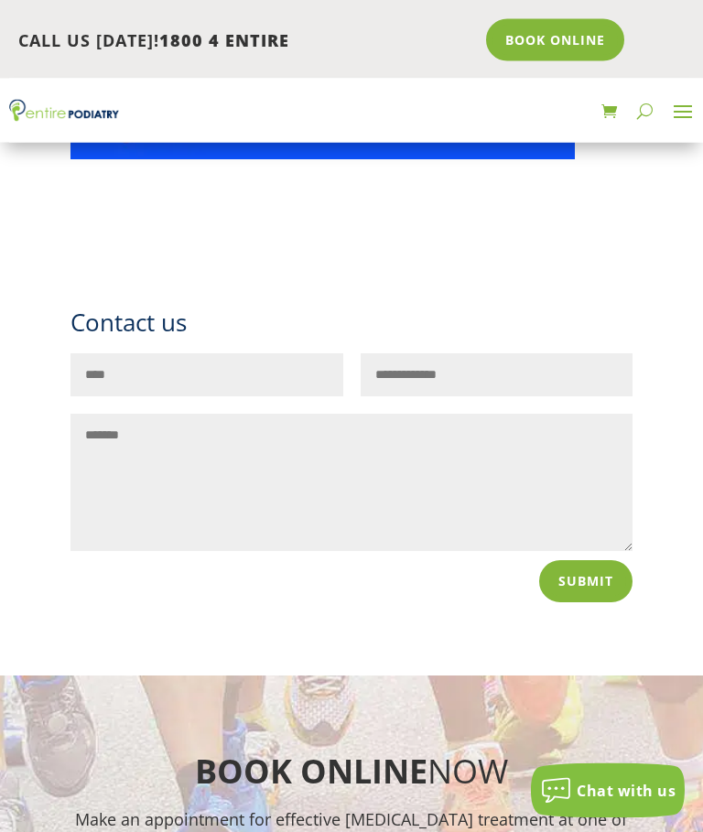
scroll to position [6547, 0]
